Goal: Transaction & Acquisition: Purchase product/service

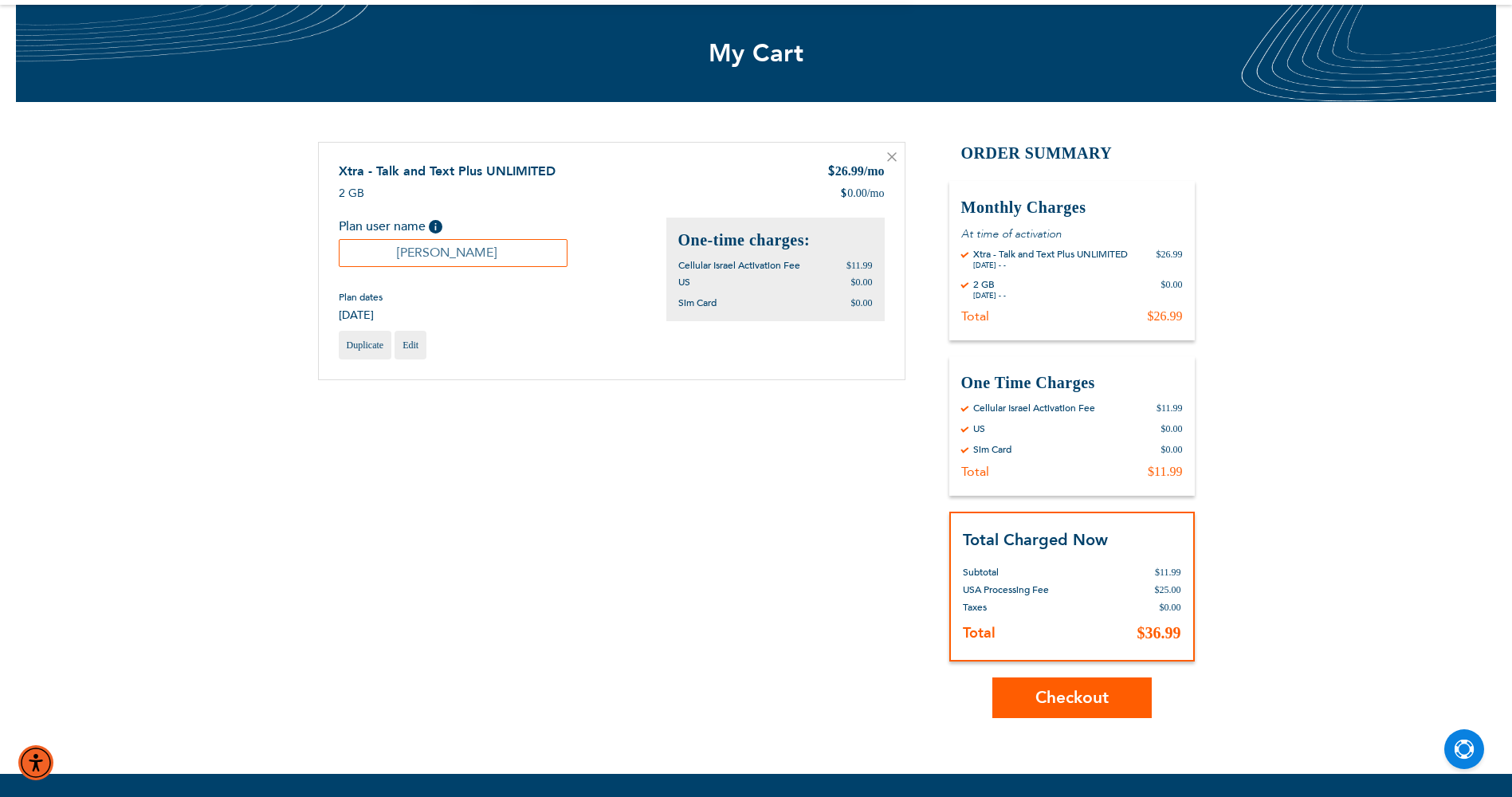
scroll to position [160, 0]
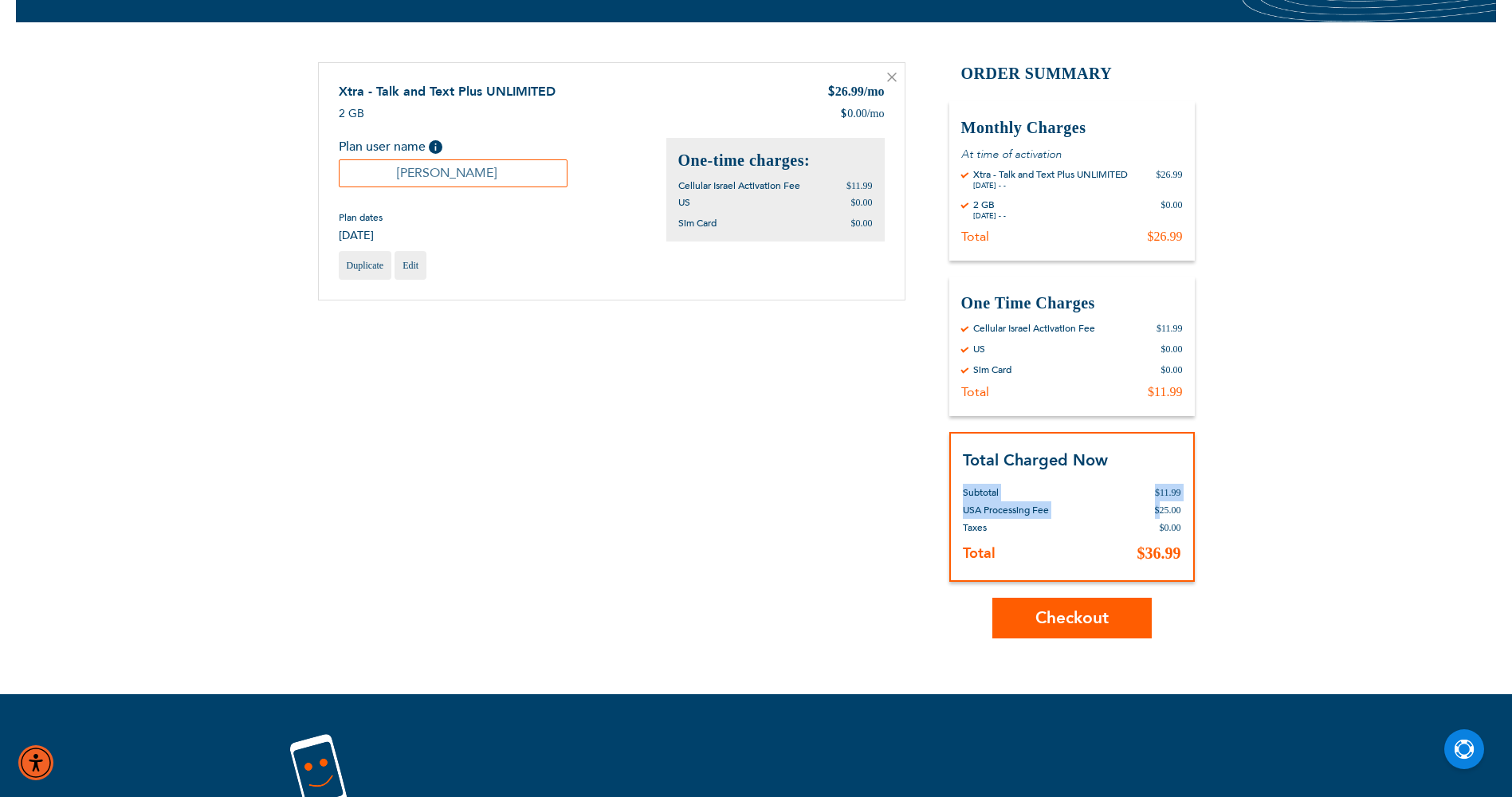
drag, startPoint x: 1159, startPoint y: 511, endPoint x: 1188, endPoint y: 511, distance: 29.0
click at [1188, 511] on div "Total Charged Now Total Subtotal $11.99 USA Processing Fee $25.00 Deposit Help …" at bounding box center [1072, 507] width 245 height 151
drag, startPoint x: 1188, startPoint y: 511, endPoint x: 1121, endPoint y: 512, distance: 67.0
click at [1121, 512] on td "$25.00" at bounding box center [1143, 510] width 73 height 18
drag, startPoint x: 1155, startPoint y: 507, endPoint x: 1181, endPoint y: 509, distance: 26.1
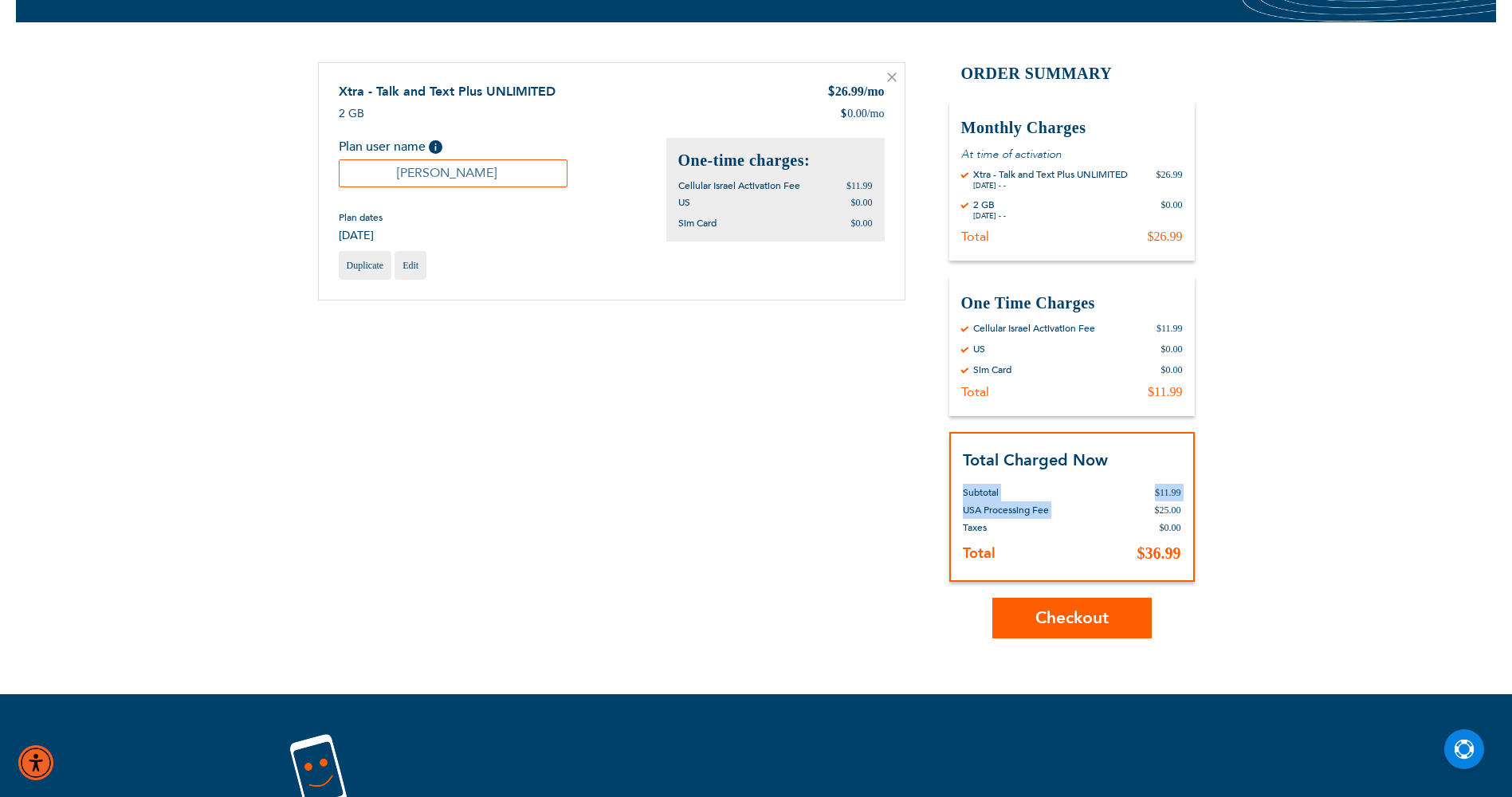
click at [1181, 509] on div "Total Charged Now Total Subtotal $11.99 USA Processing Fee $25.00 Deposit Help …" at bounding box center [1072, 507] width 245 height 151
drag, startPoint x: 1181, startPoint y: 509, endPoint x: 1138, endPoint y: 515, distance: 43.4
click at [1138, 515] on td "$25.00" at bounding box center [1143, 510] width 73 height 18
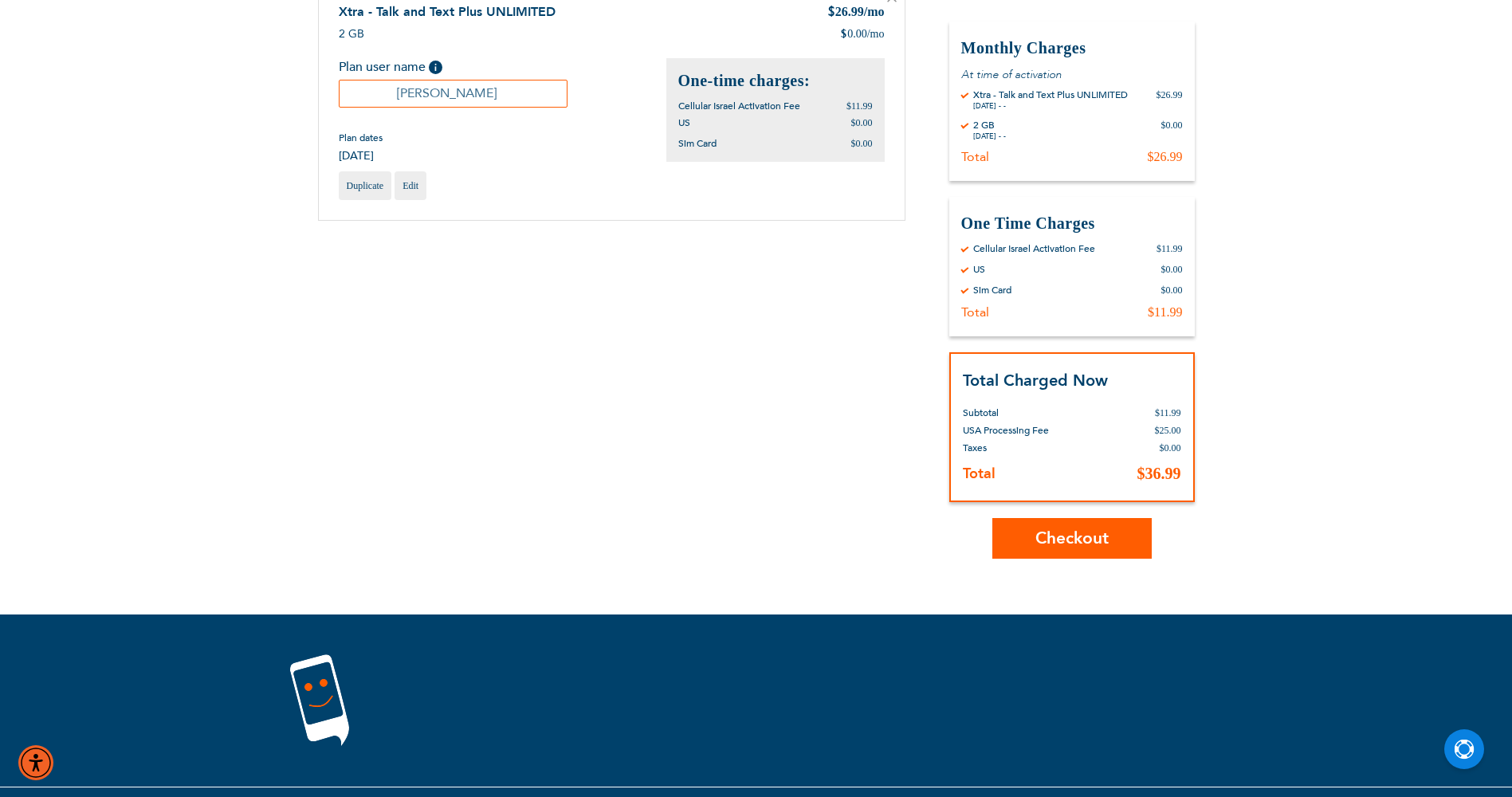
scroll to position [0, 0]
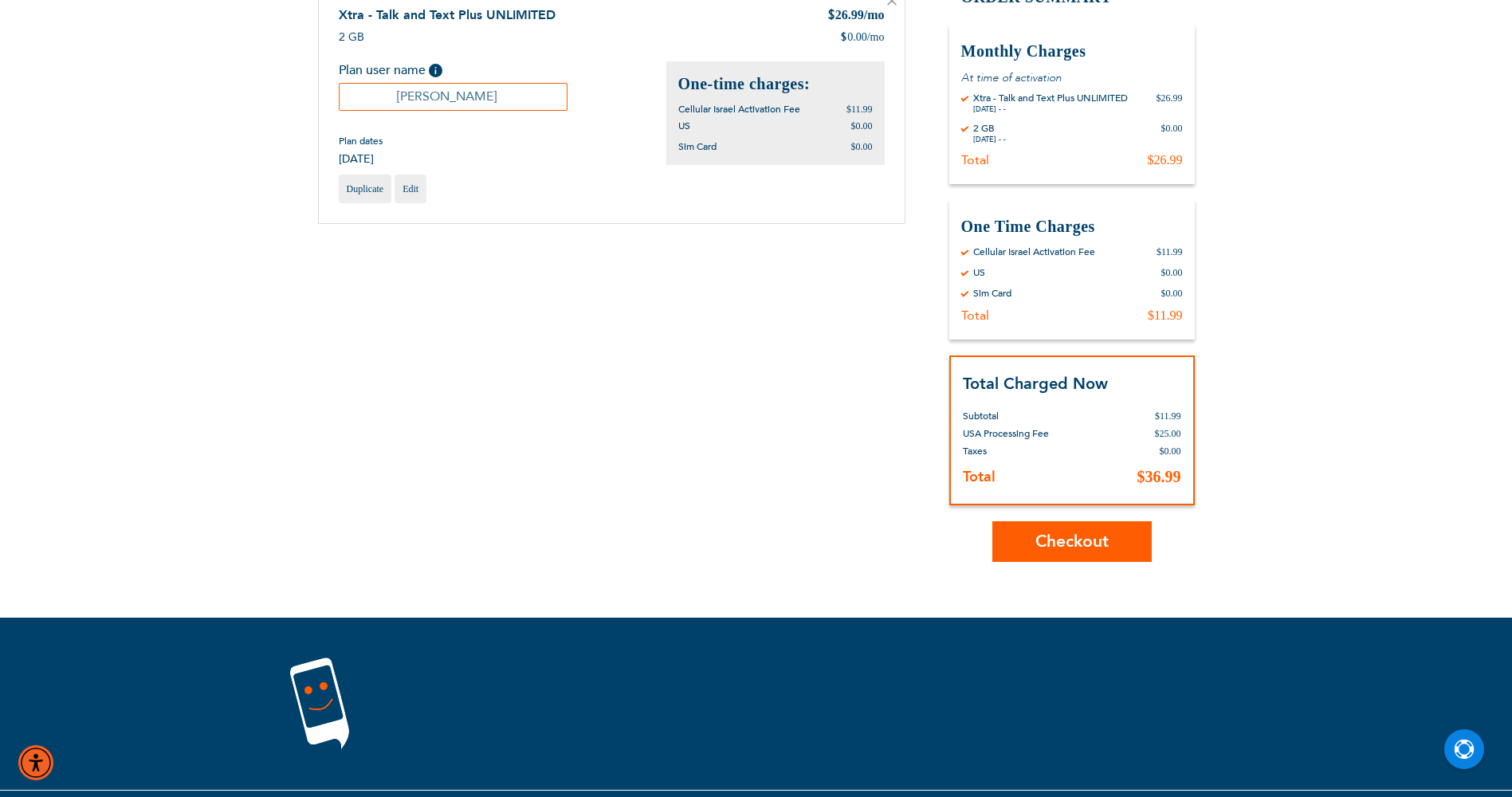
scroll to position [239, 0]
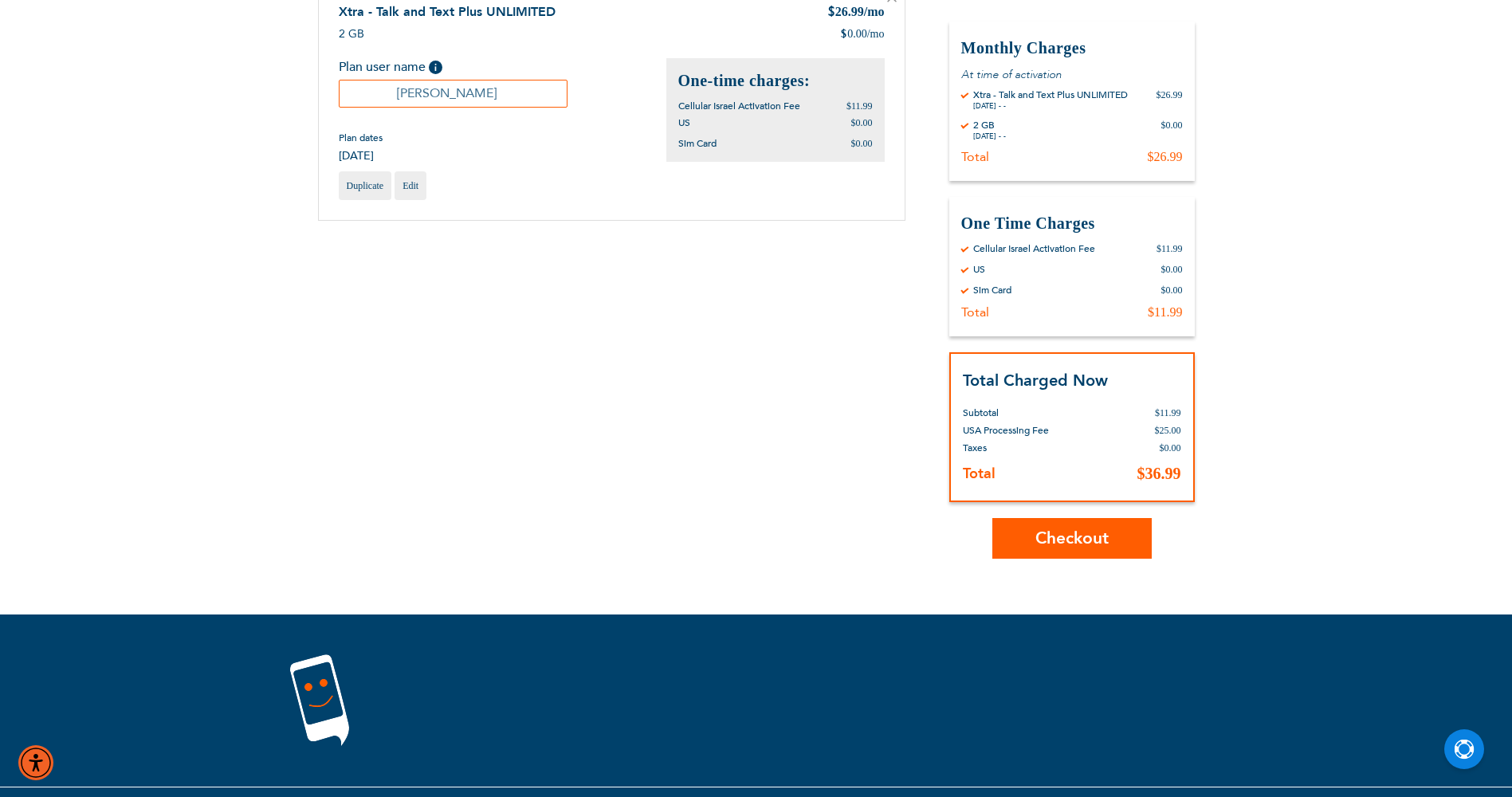
click at [1053, 530] on span "Checkout" at bounding box center [1071, 538] width 73 height 23
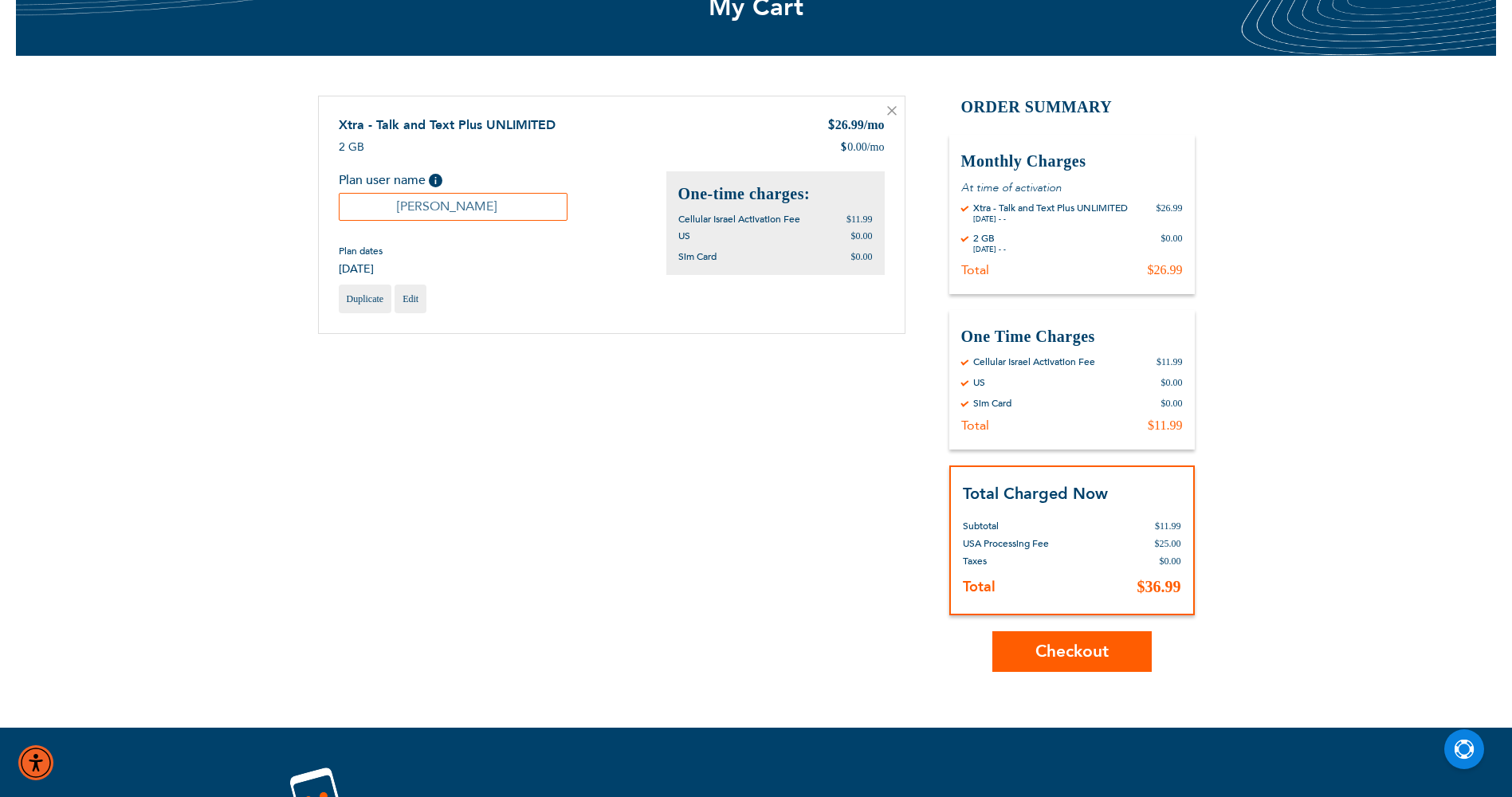
scroll to position [160, 0]
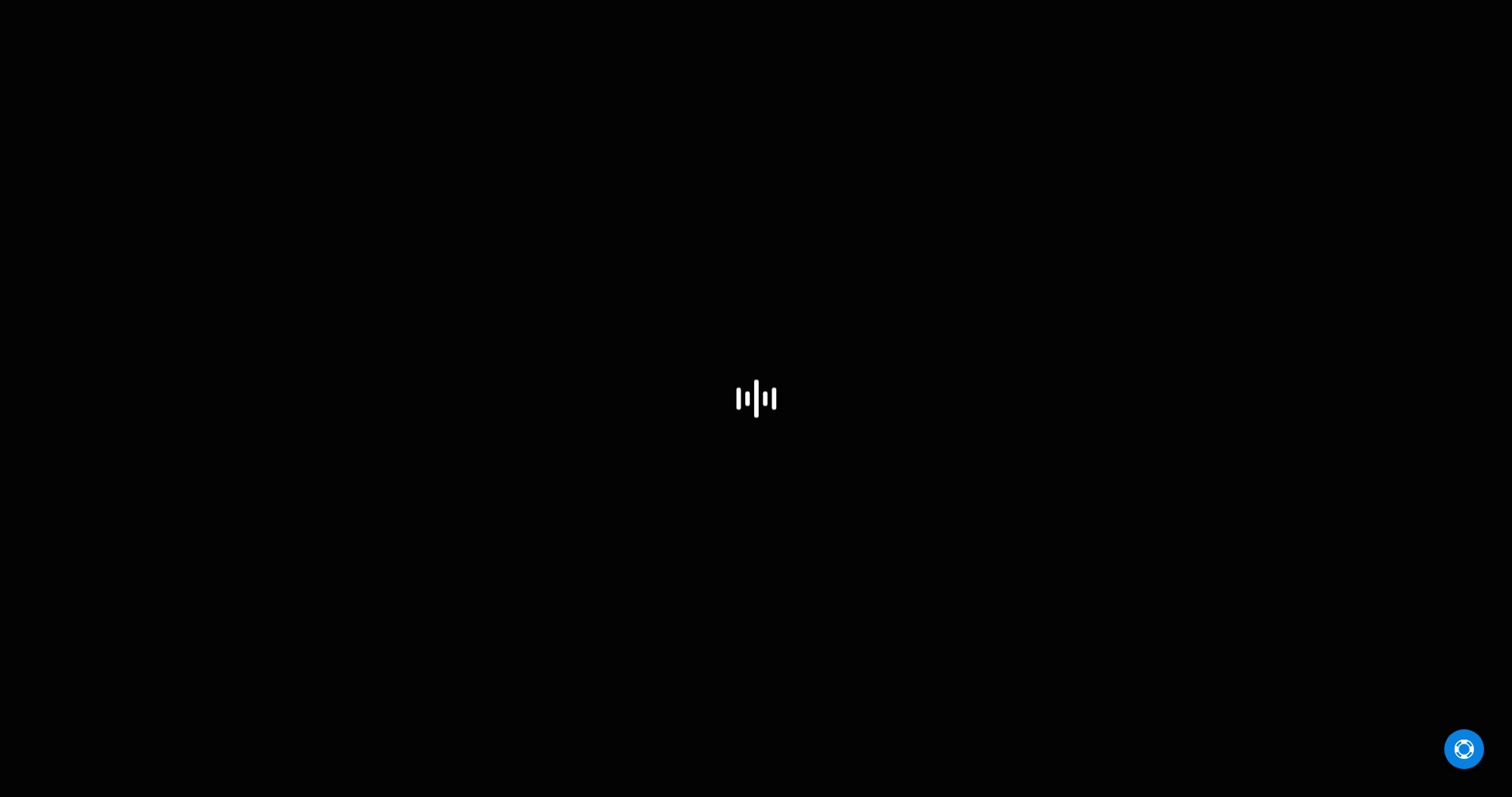
select select "US"
select select "43"
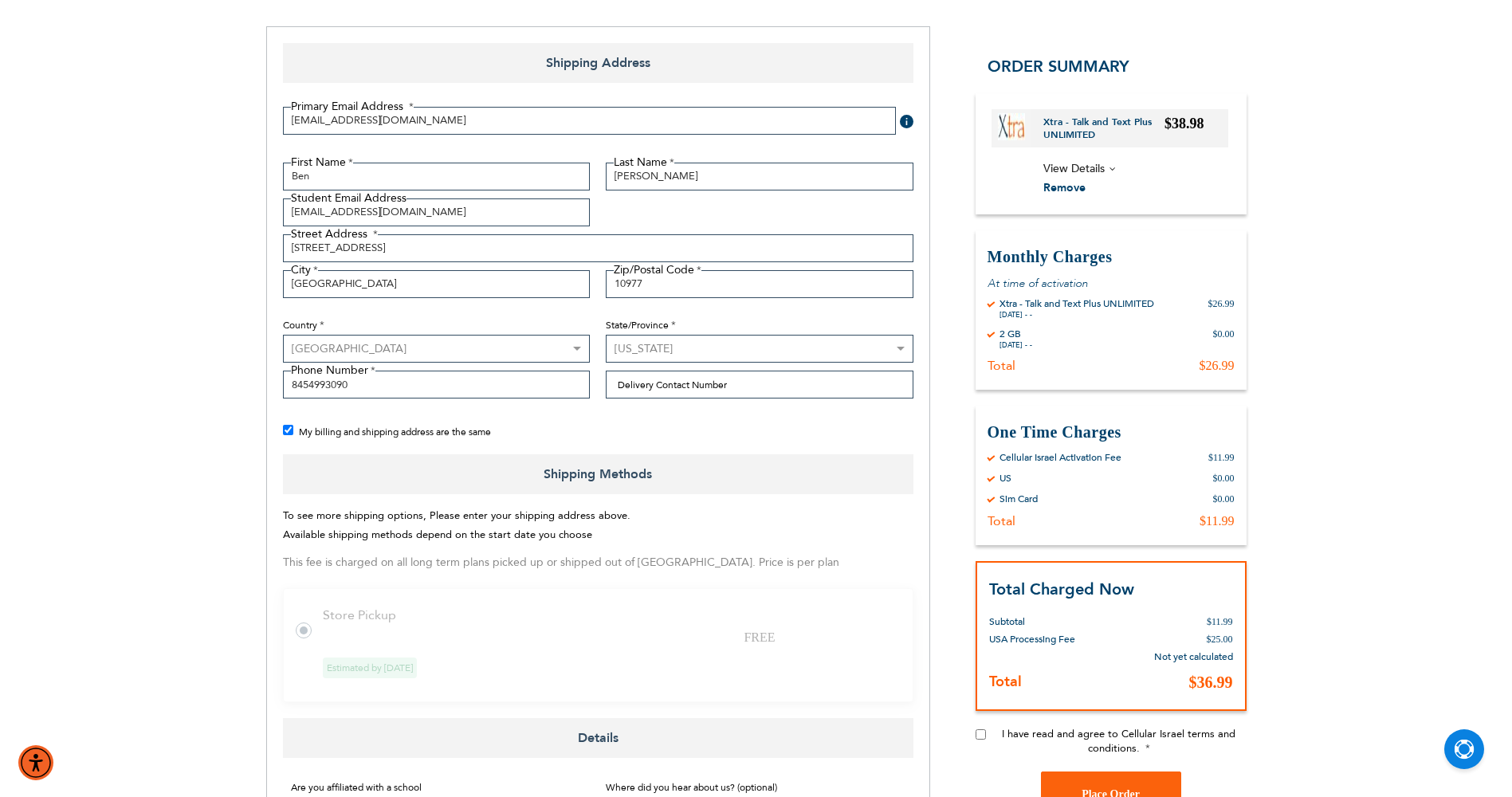
scroll to position [319, 0]
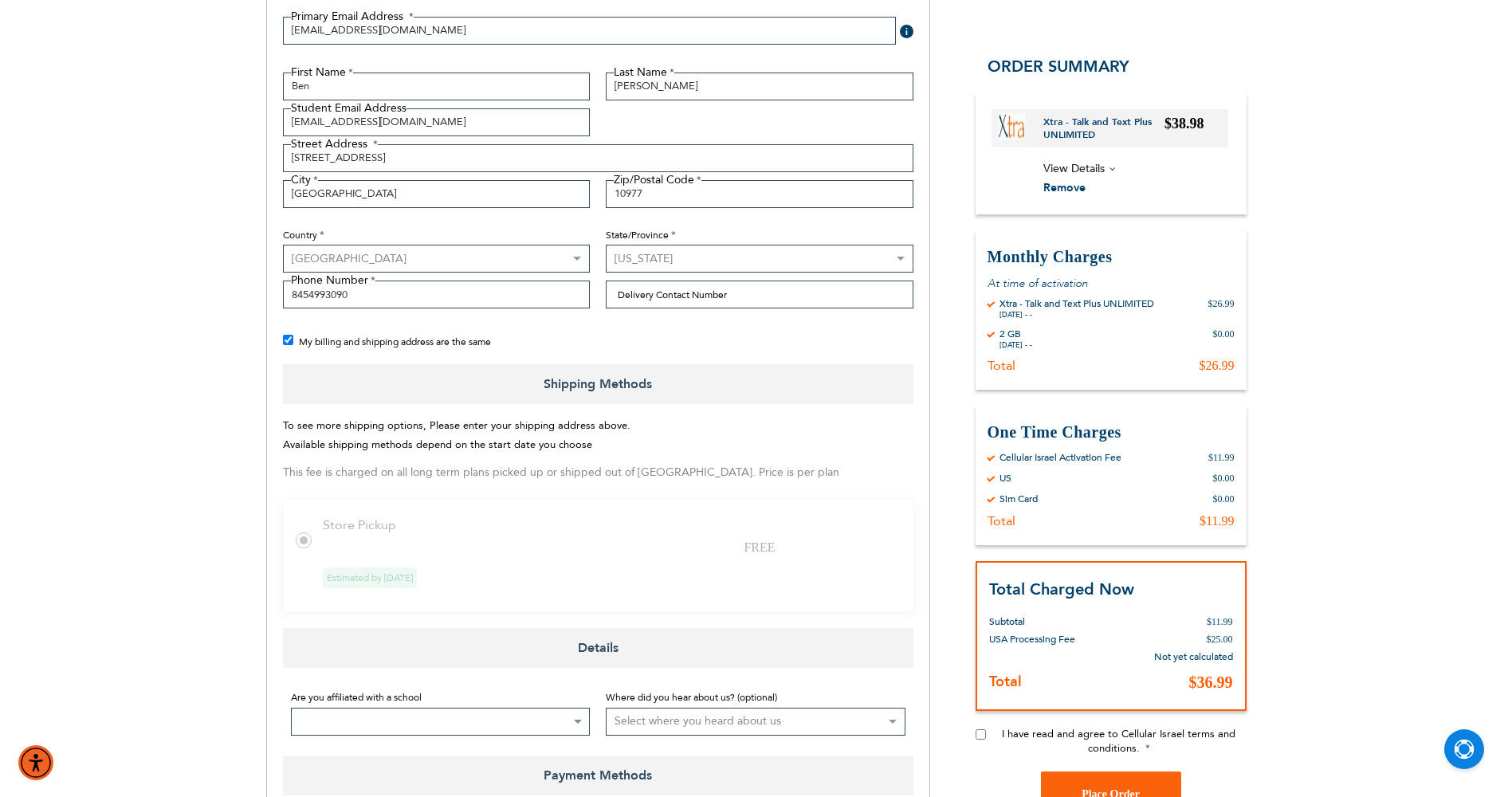
click at [307, 531] on label at bounding box center [312, 531] width 32 height 0
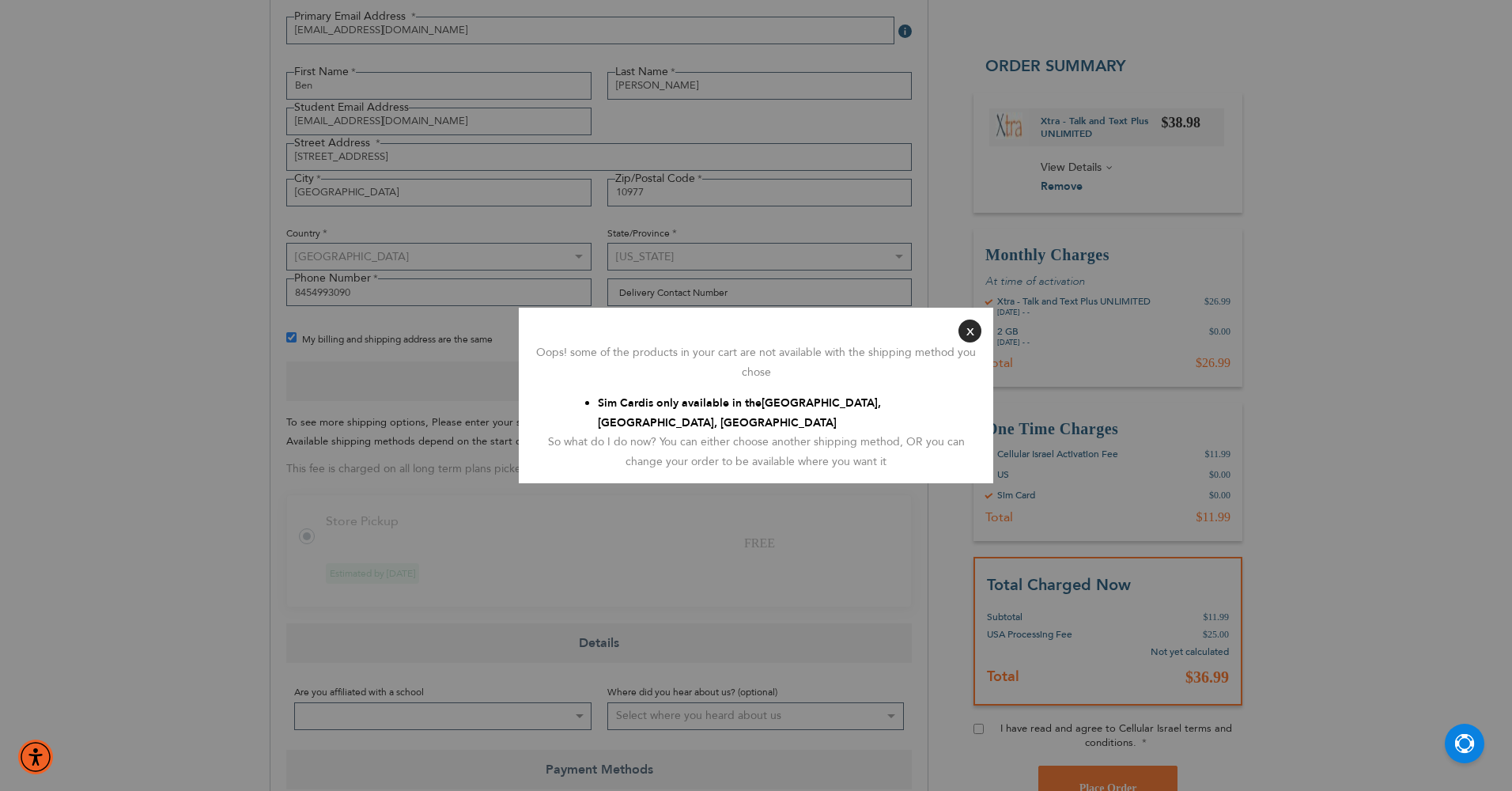
click at [975, 331] on button "Close" at bounding box center [969, 331] width 23 height 23
